Goal: Find contact information: Find contact information

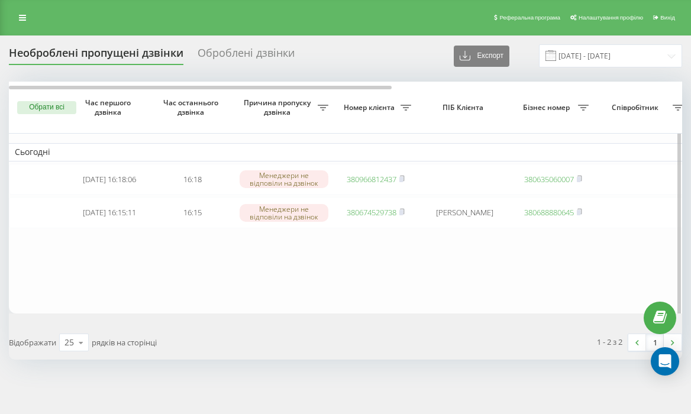
click at [419, 265] on table "Сьогодні 2025-08-19 16:18:06 16:18 Менеджери не відповіли на дзвінок 3809668124…" at bounding box center [600, 198] width 1183 height 232
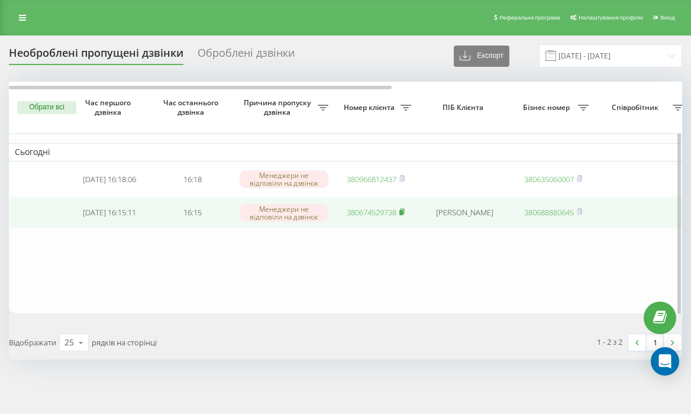
click at [405, 215] on icon at bounding box center [401, 211] width 5 height 7
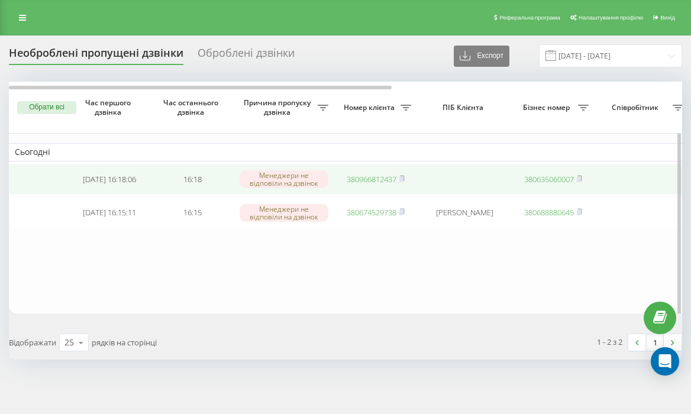
click at [374, 177] on link "380966812437" at bounding box center [372, 179] width 50 height 11
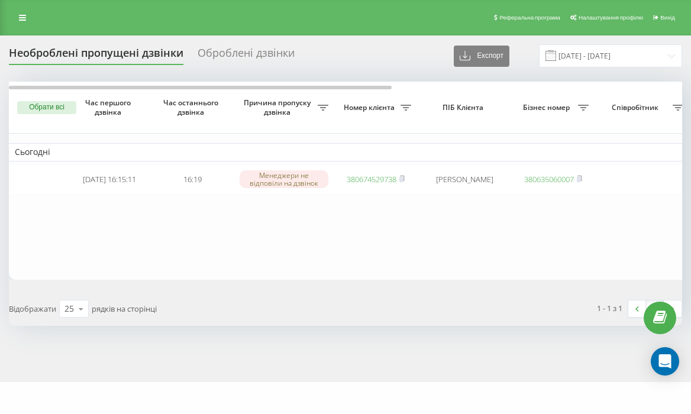
click at [402, 225] on table "Сьогодні 2025-08-19 16:15:11 16:19 Менеджери не відповіли на дзвінок 3806745297…" at bounding box center [600, 181] width 1183 height 198
click at [477, 227] on table "Сьогодні 2025-08-19 16:15:11 16:19 Менеджери не відповіли на дзвінок 3806745297…" at bounding box center [600, 181] width 1183 height 198
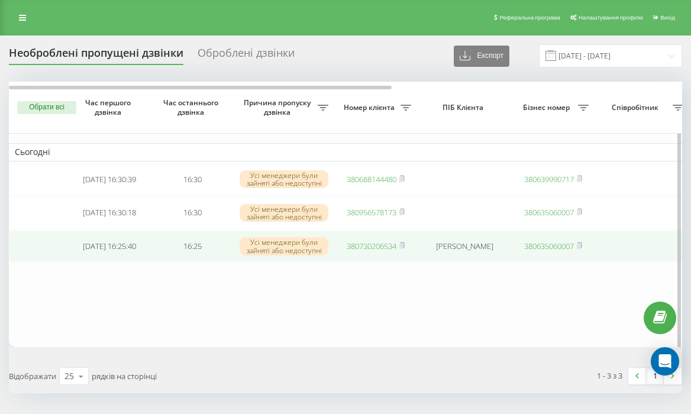
click at [377, 251] on link "380730206534" at bounding box center [372, 246] width 50 height 11
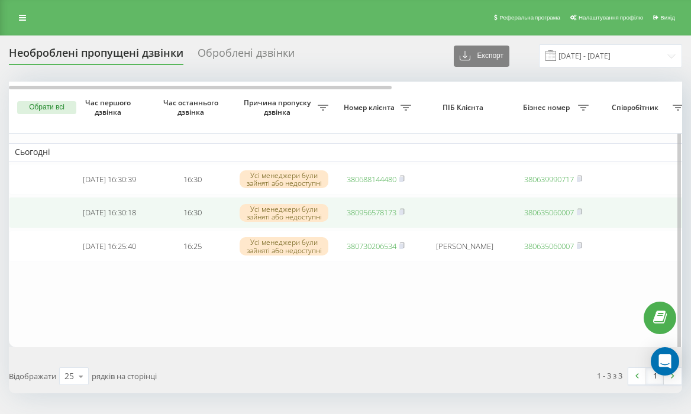
click at [359, 215] on link "380956578173" at bounding box center [372, 212] width 50 height 11
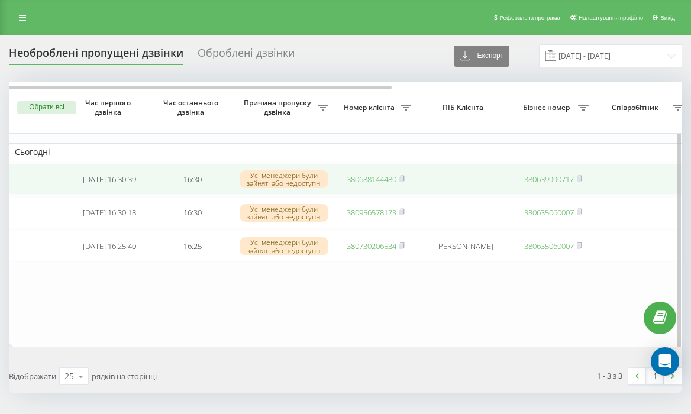
click at [380, 183] on link "380688144480" at bounding box center [372, 179] width 50 height 11
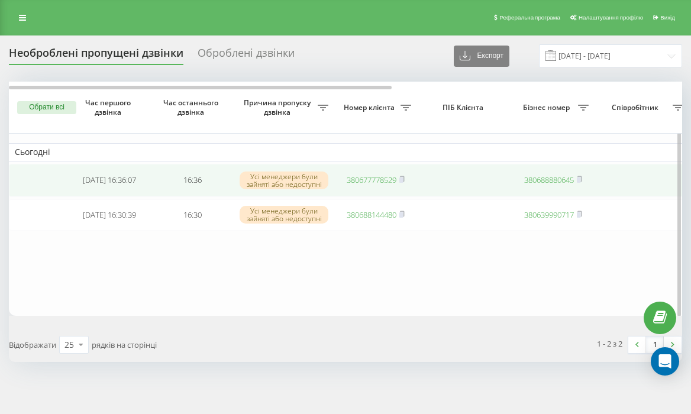
click at [369, 181] on link "380677778529" at bounding box center [372, 180] width 50 height 11
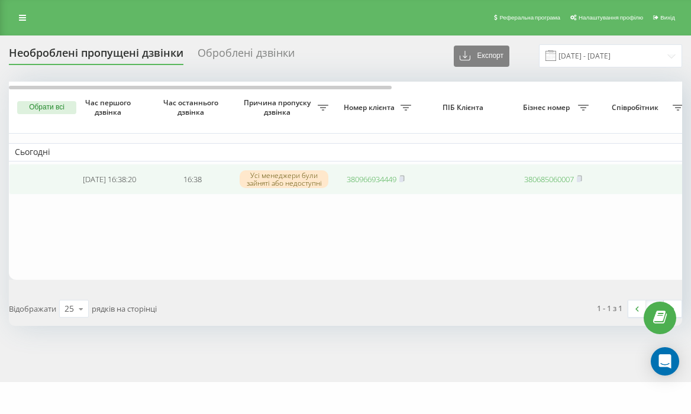
click at [377, 183] on link "380966934449" at bounding box center [372, 179] width 50 height 11
click at [380, 180] on link "380966934449" at bounding box center [372, 179] width 50 height 11
